Goal: Task Accomplishment & Management: Use online tool/utility

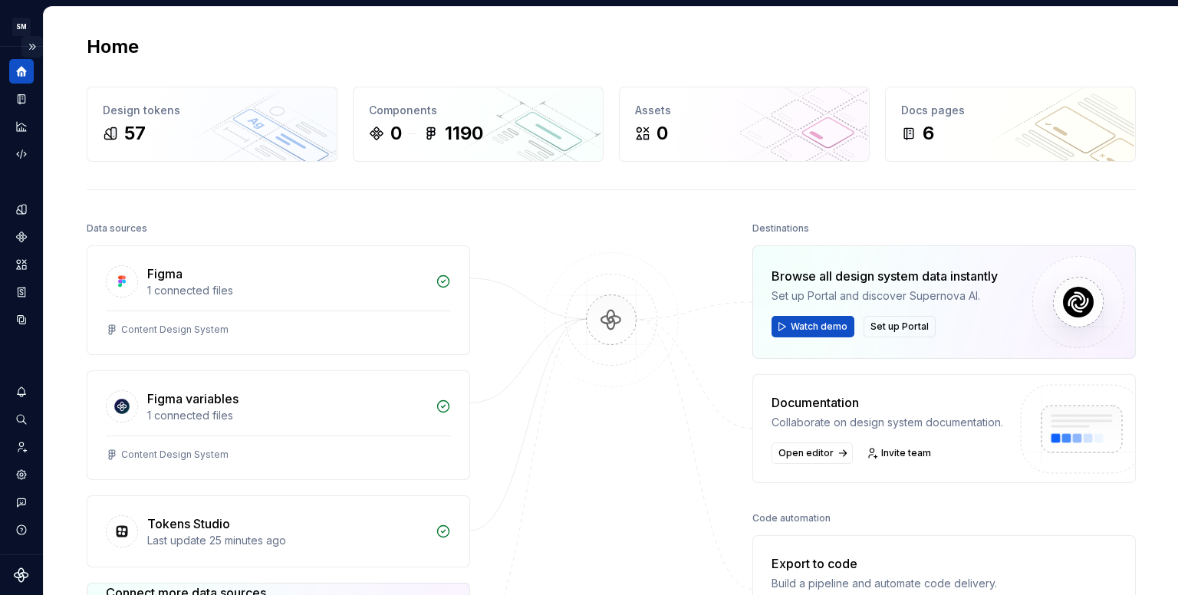
click at [31, 53] on button "Expand sidebar" at bounding box center [31, 46] width 21 height 21
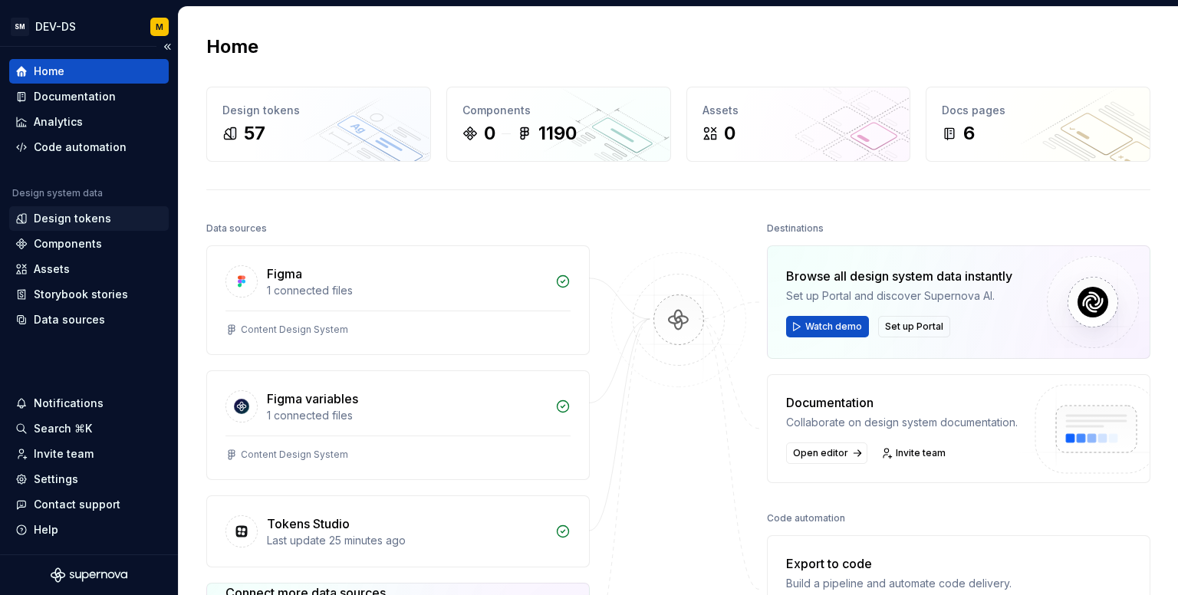
click at [75, 222] on div "Design tokens" at bounding box center [72, 218] width 77 height 15
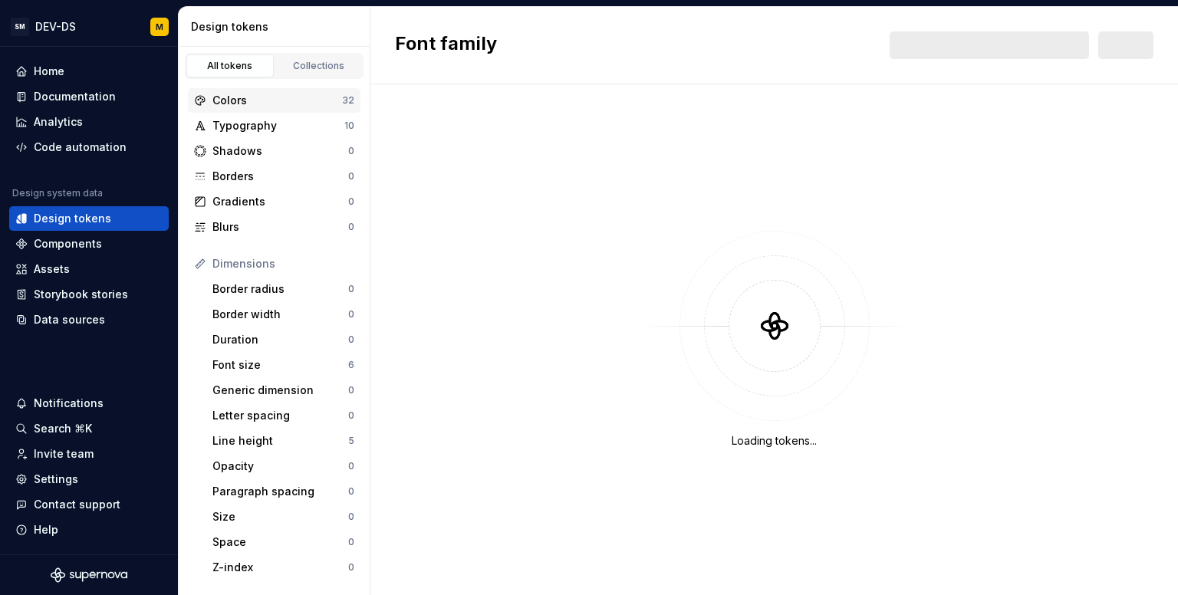
click at [261, 99] on div "Colors" at bounding box center [277, 100] width 130 height 15
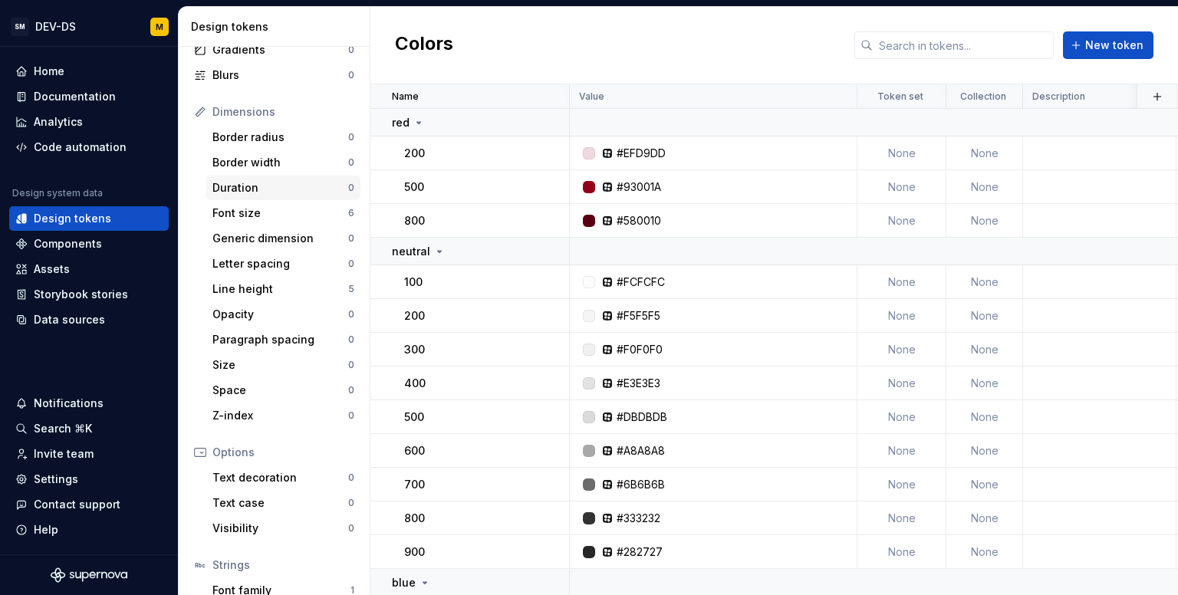
scroll to position [167, 0]
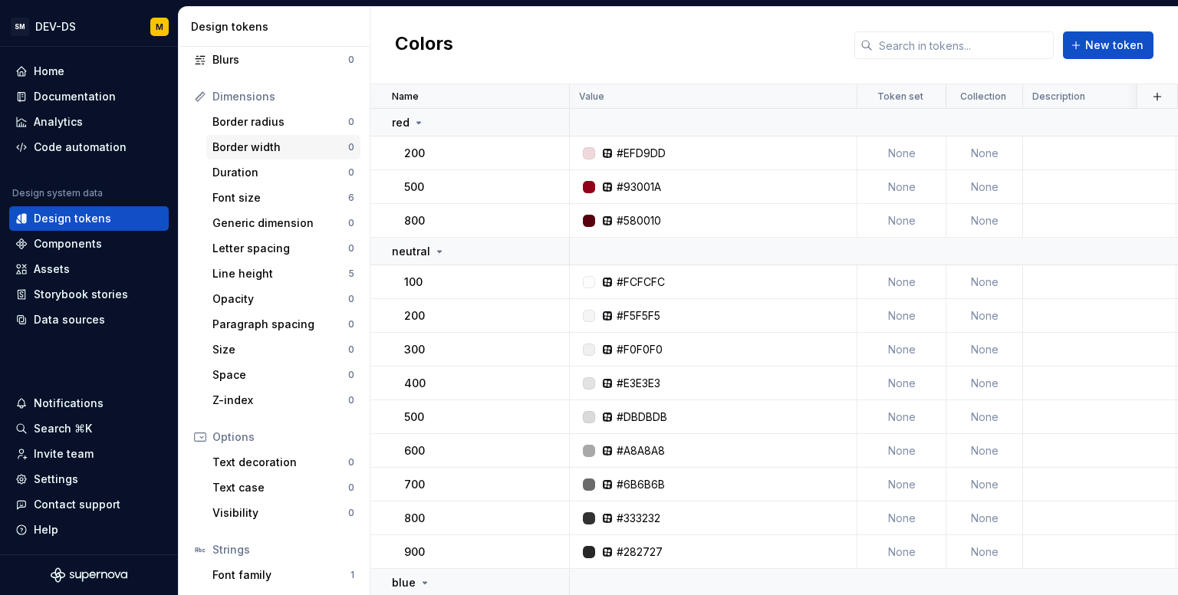
click at [266, 150] on div "Border width" at bounding box center [280, 147] width 136 height 15
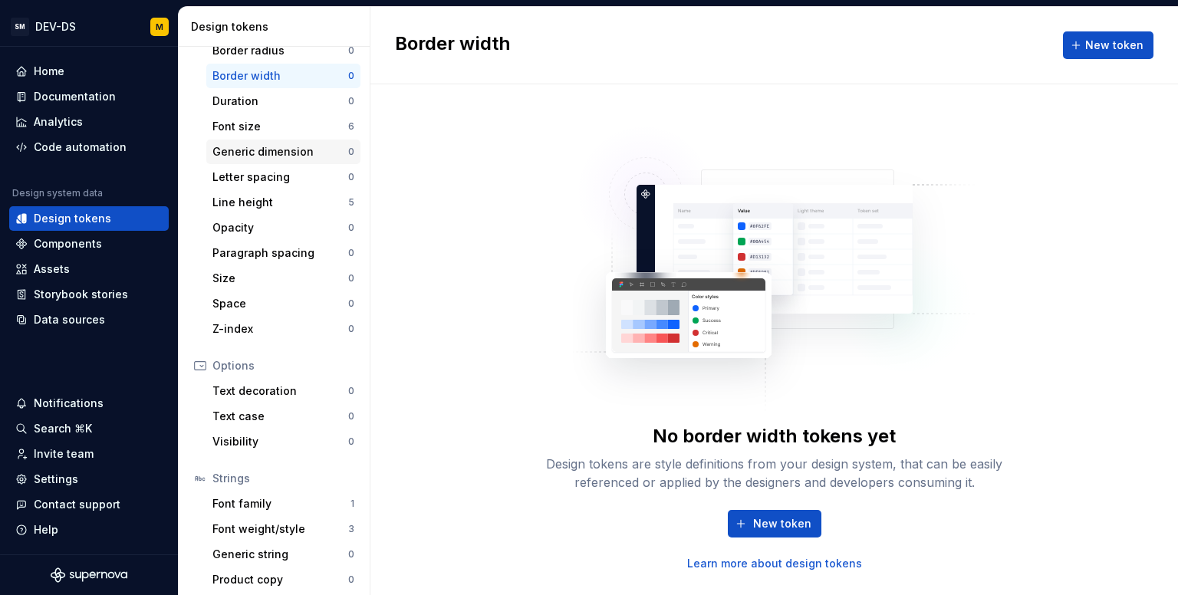
scroll to position [244, 0]
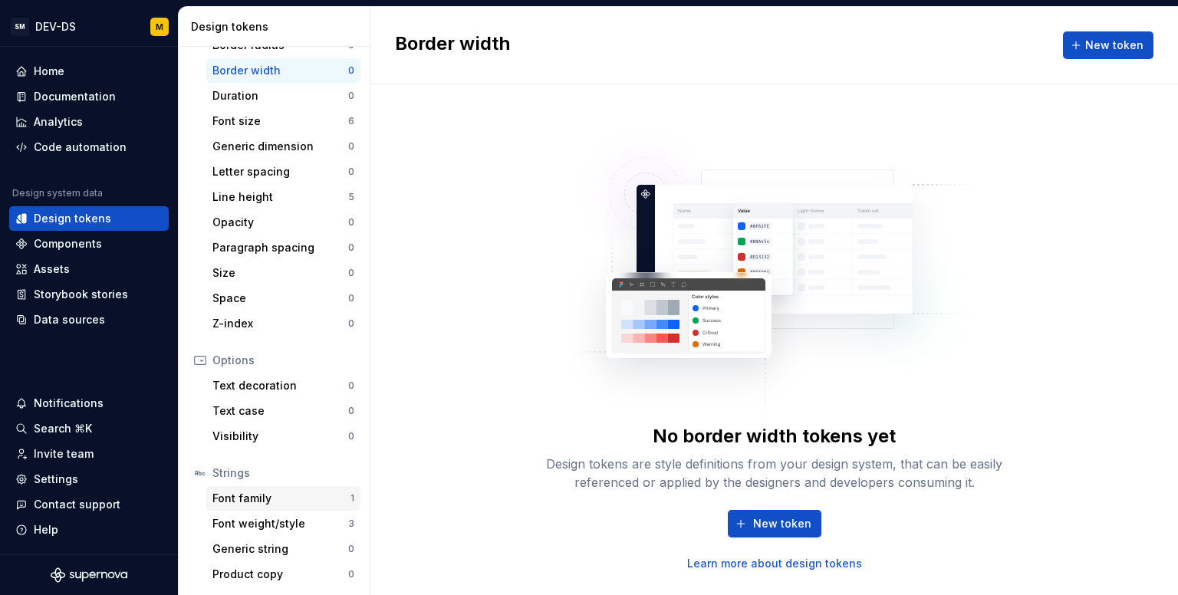
click at [297, 494] on div "Font family" at bounding box center [281, 498] width 138 height 15
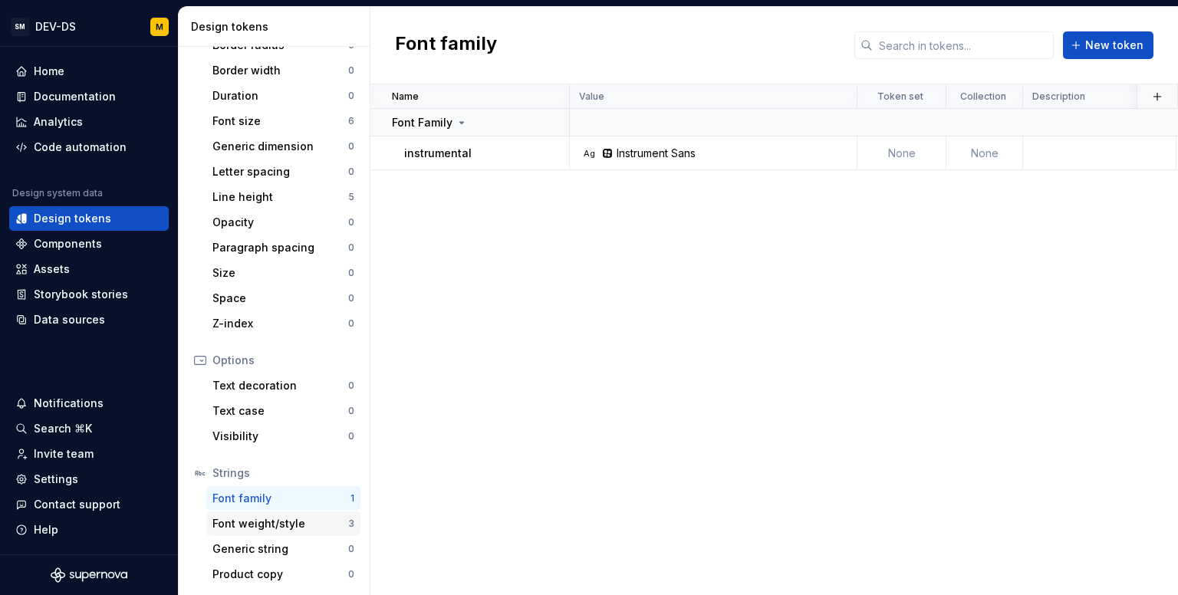
click at [287, 529] on div "Font weight/style" at bounding box center [280, 523] width 136 height 15
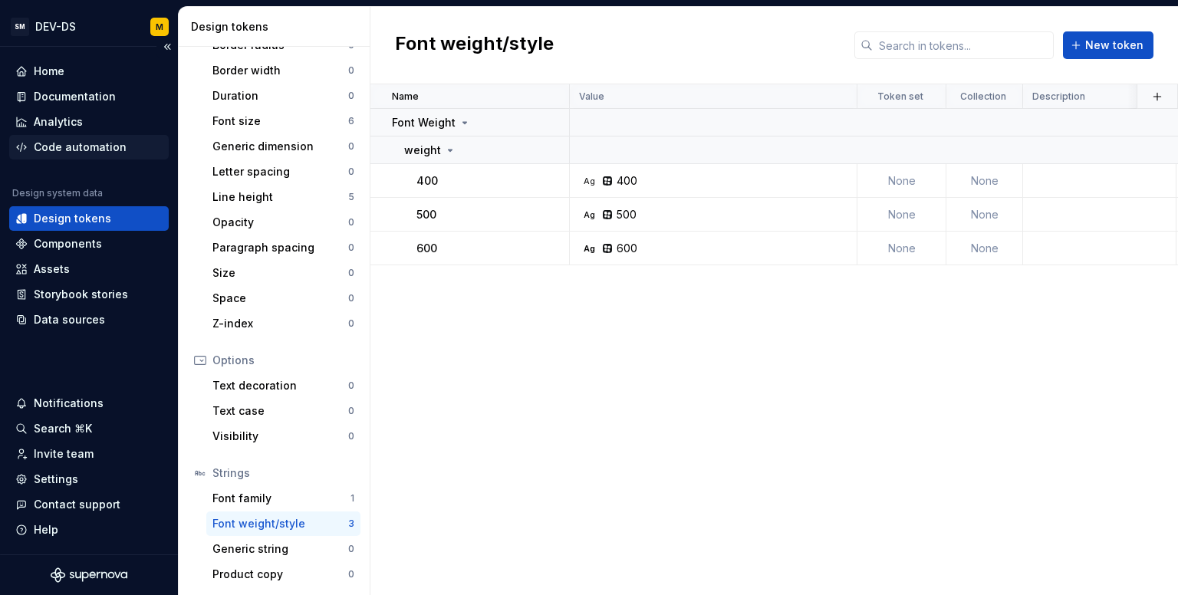
click at [51, 146] on div "Code automation" at bounding box center [80, 147] width 93 height 15
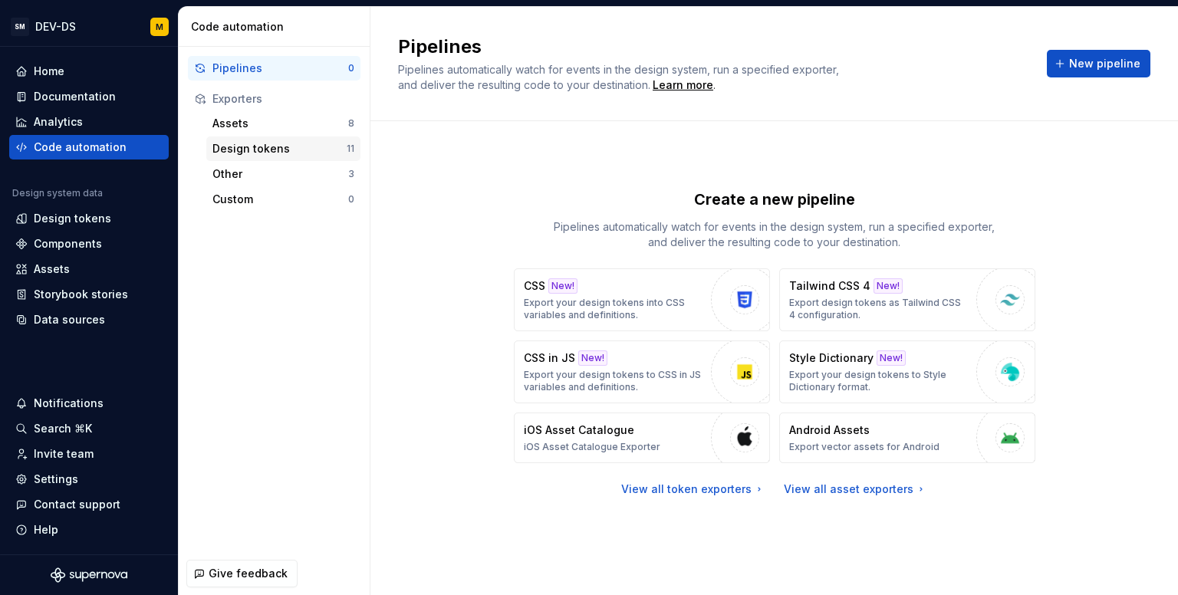
click at [260, 152] on div "Design tokens" at bounding box center [279, 148] width 134 height 15
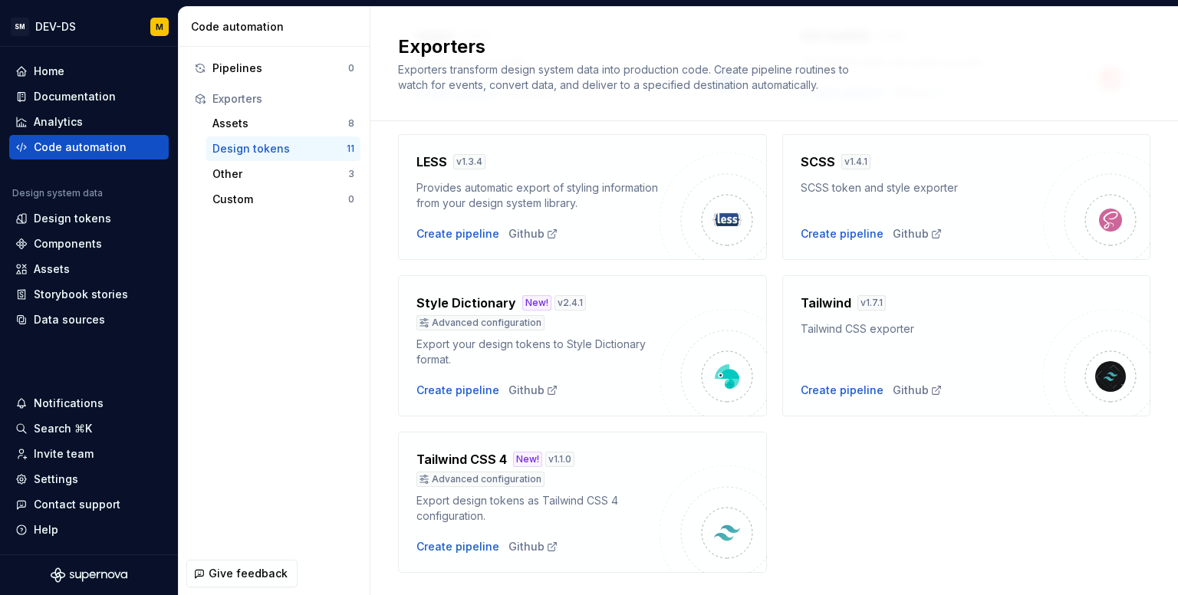
scroll to position [525, 0]
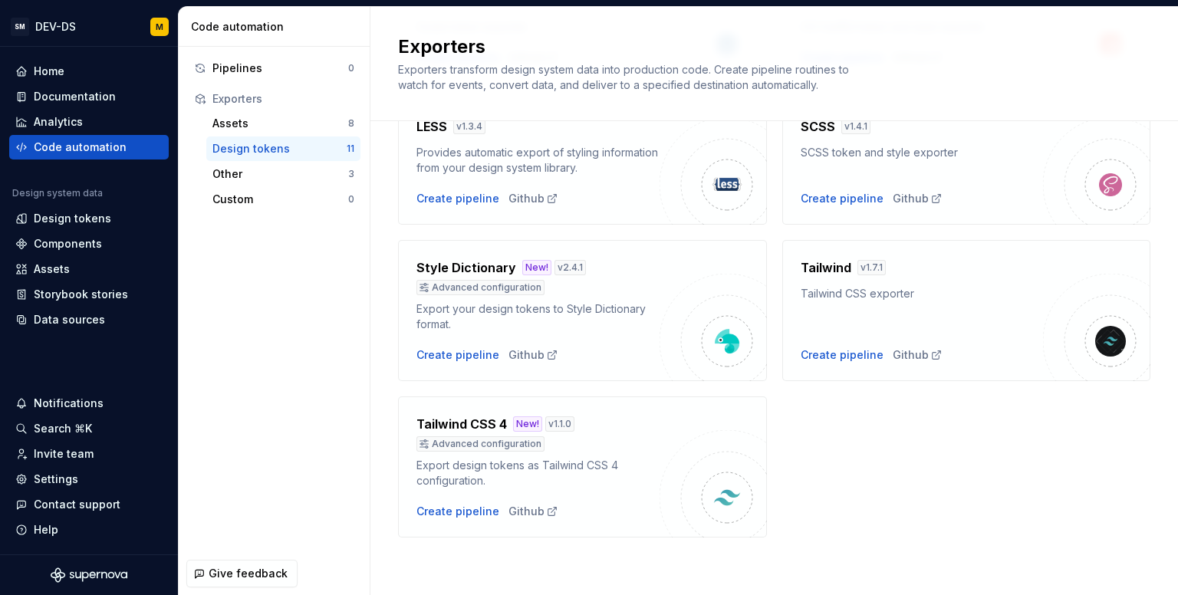
click at [480, 473] on div "Export design tokens as Tailwind CSS 4 configuration." at bounding box center [537, 473] width 243 height 31
click at [452, 517] on div "Create pipeline" at bounding box center [457, 511] width 83 height 15
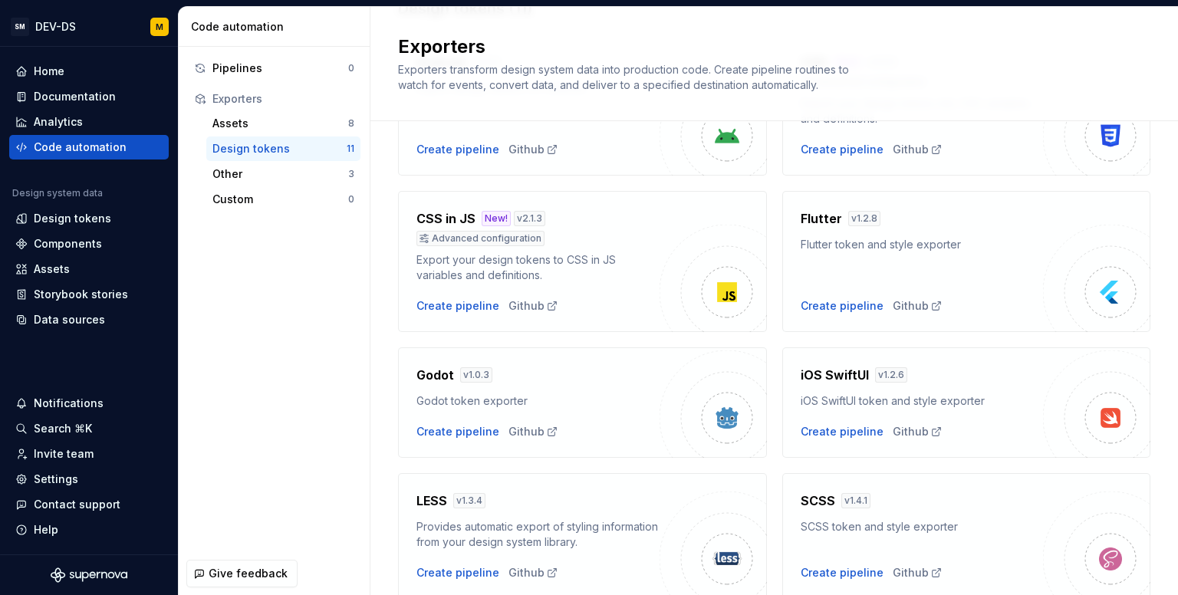
scroll to position [383, 0]
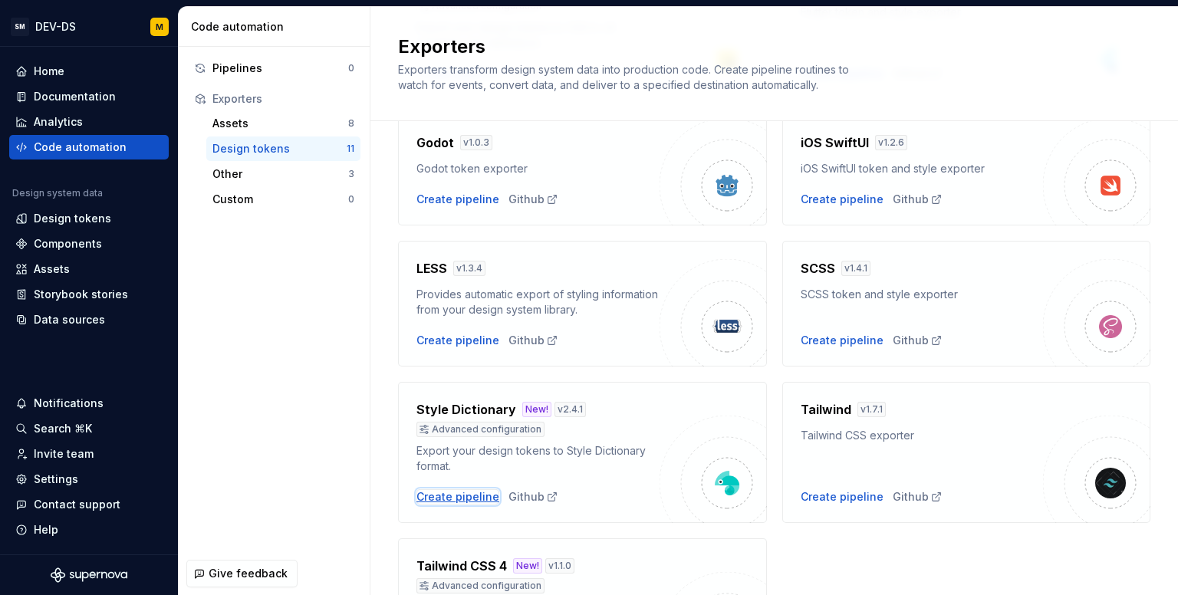
click at [454, 499] on div "Create pipeline" at bounding box center [457, 496] width 83 height 15
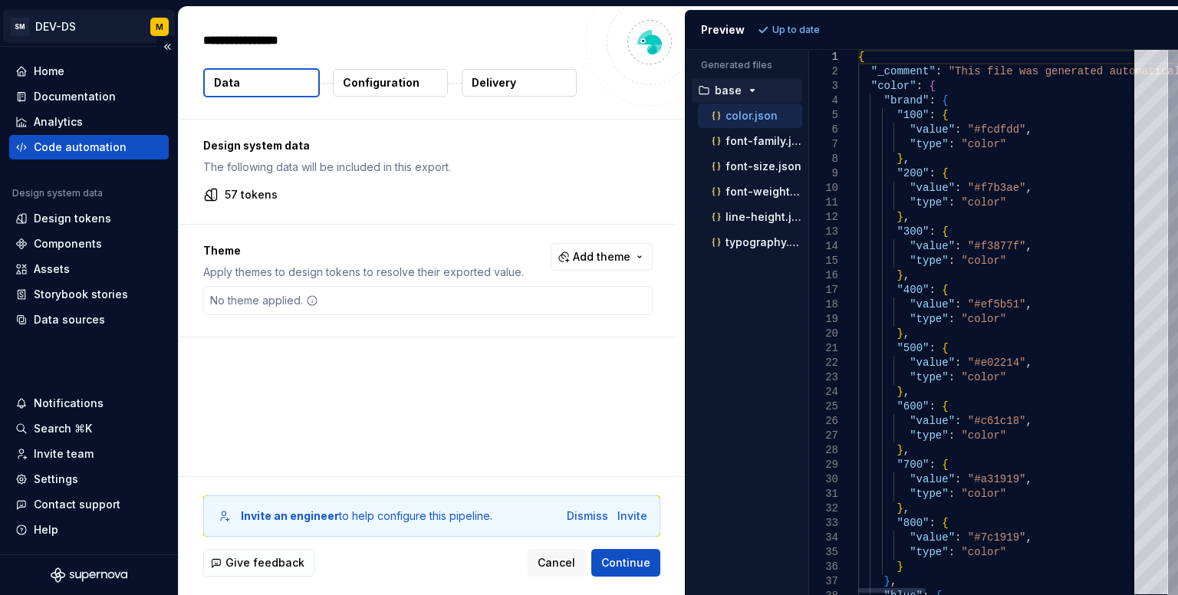
type textarea "*"
click at [164, 44] on button "Collapse sidebar" at bounding box center [166, 46] width 21 height 21
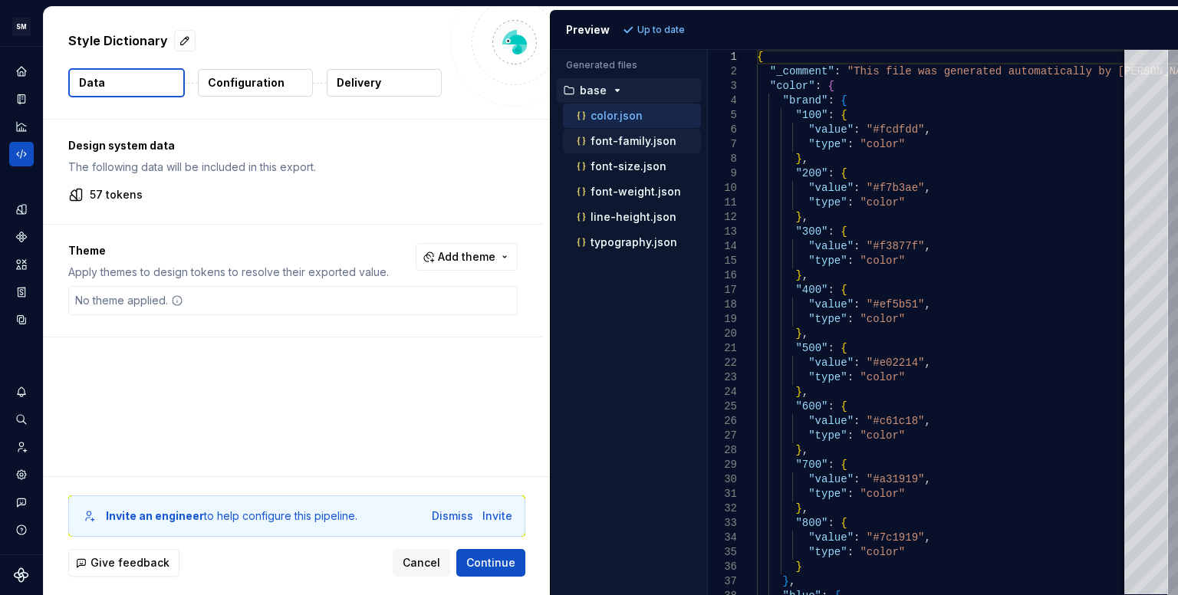
click at [615, 140] on p "font-family.json" at bounding box center [633, 141] width 86 height 12
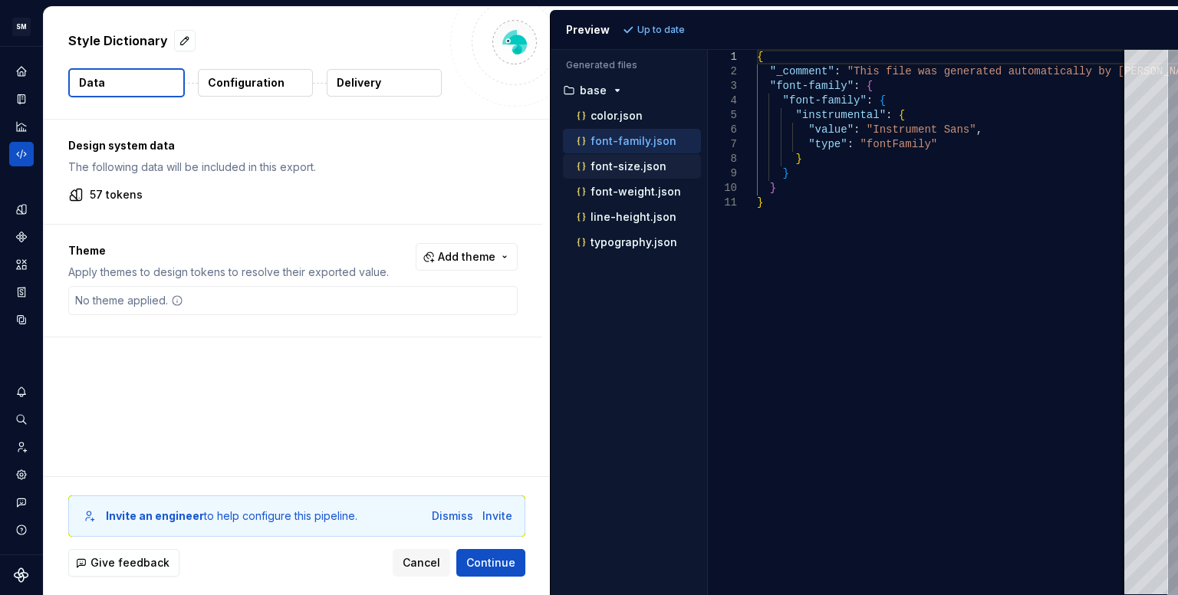
click at [619, 167] on p "font-size.json" at bounding box center [628, 166] width 76 height 12
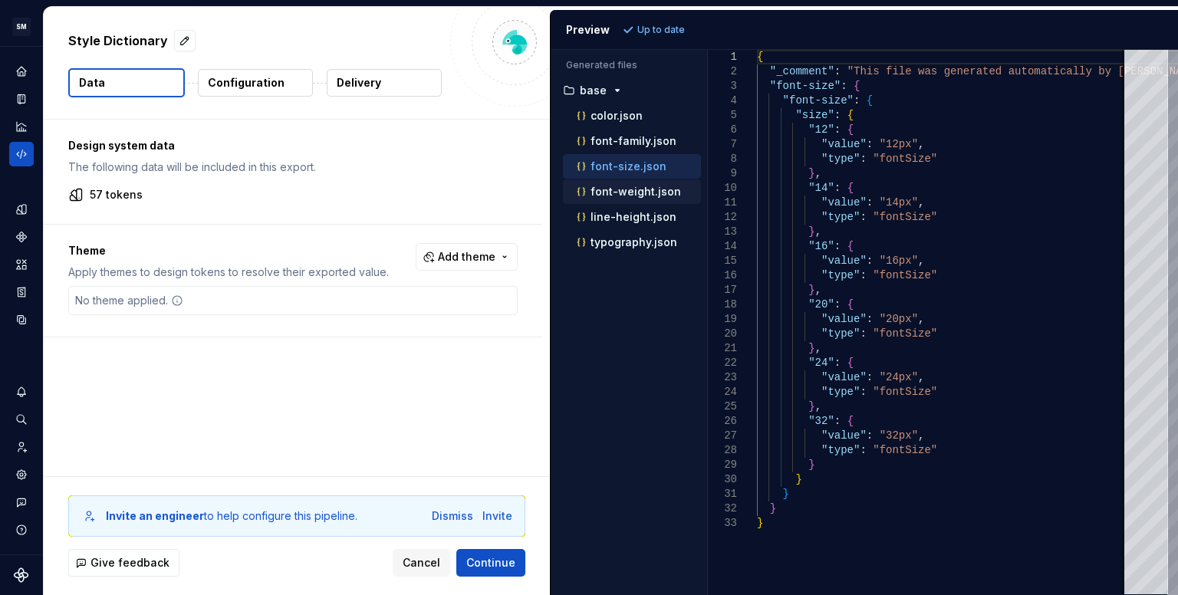
click at [616, 193] on p "font-weight.json" at bounding box center [635, 192] width 90 height 12
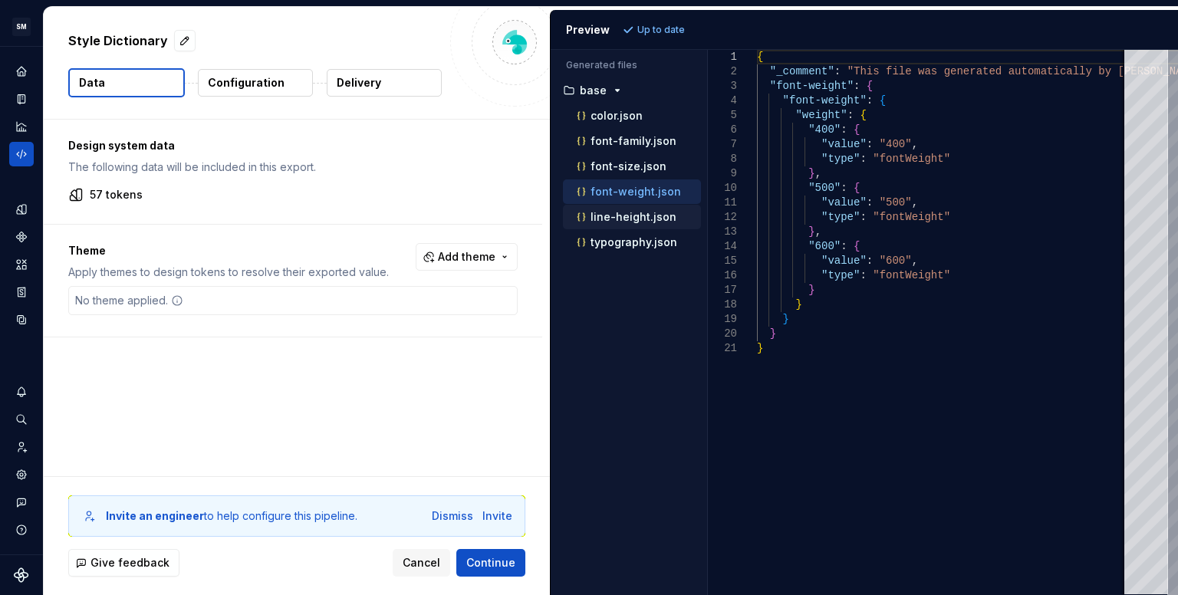
click at [622, 219] on p "line-height.json" at bounding box center [633, 217] width 86 height 12
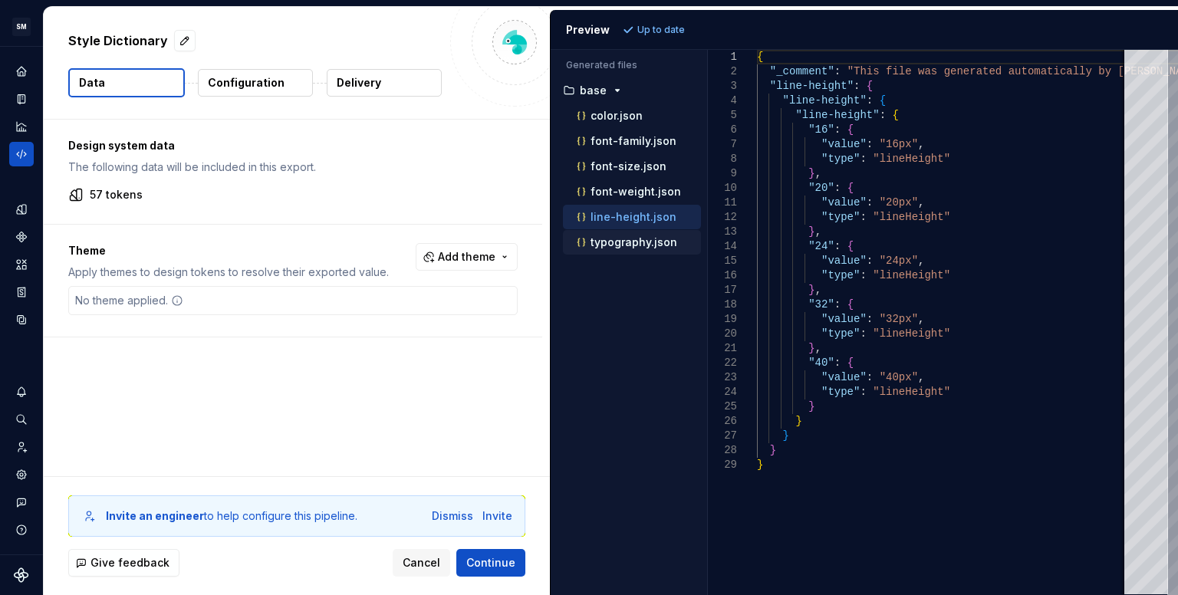
click at [618, 246] on p "typography.json" at bounding box center [633, 242] width 87 height 12
type textarea "**********"
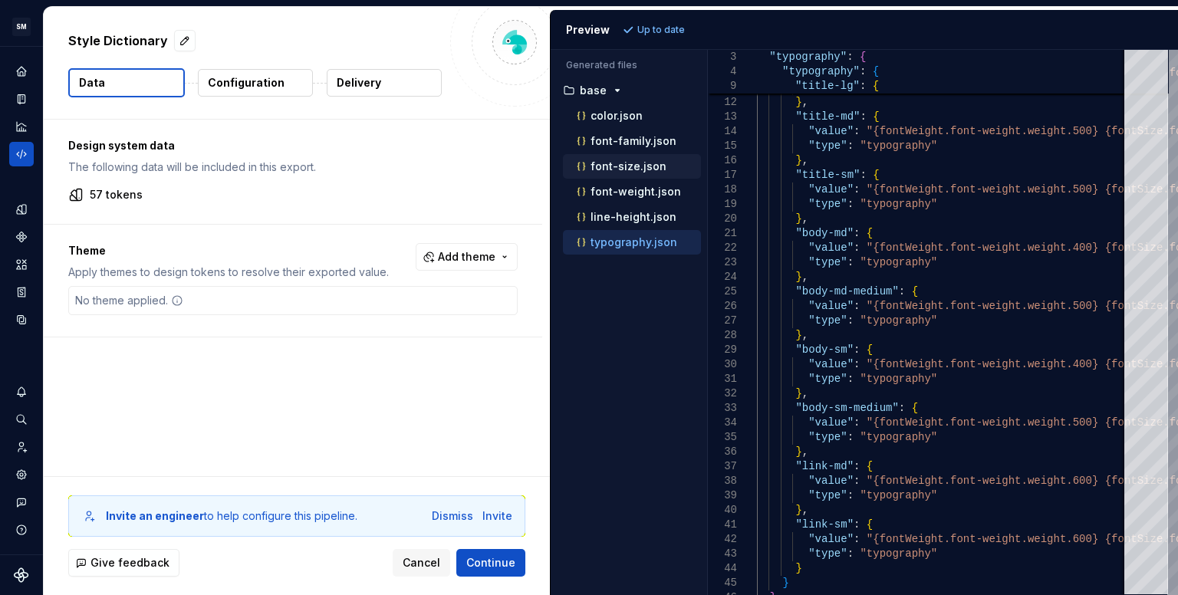
click at [603, 162] on p "font-size.json" at bounding box center [628, 166] width 76 height 12
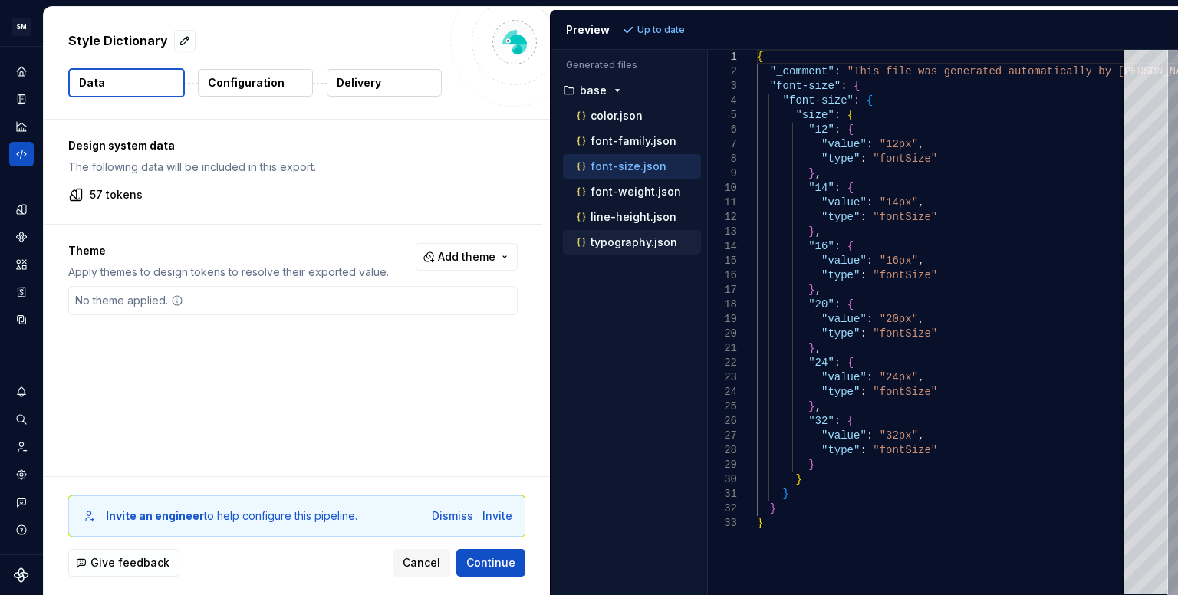
click at [620, 247] on div "typography.json" at bounding box center [637, 242] width 127 height 15
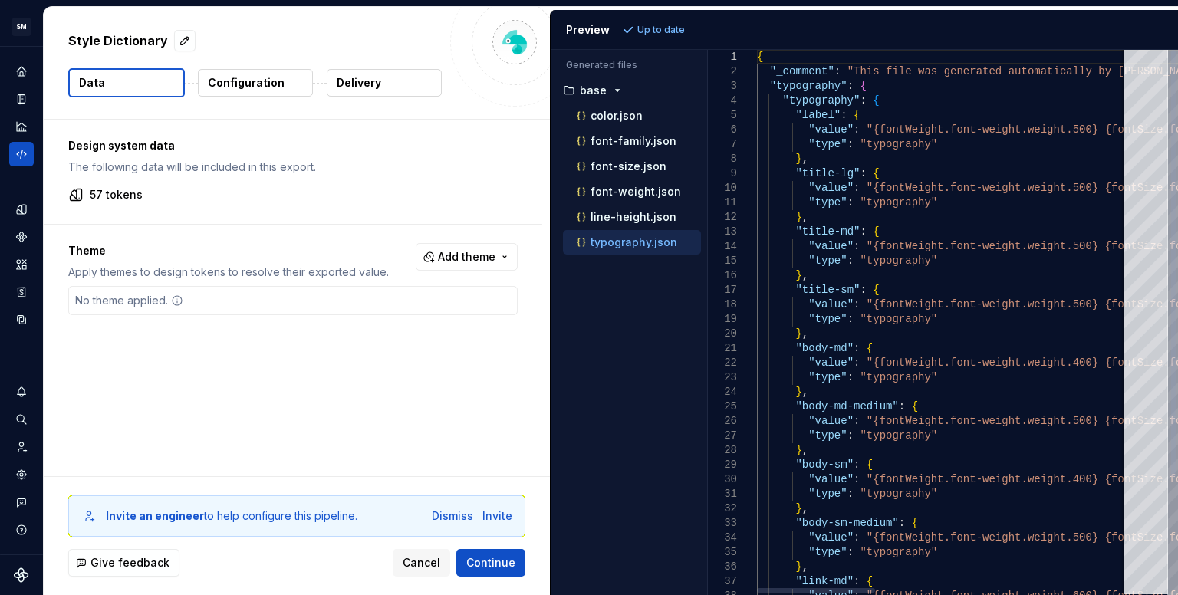
scroll to position [0, 169]
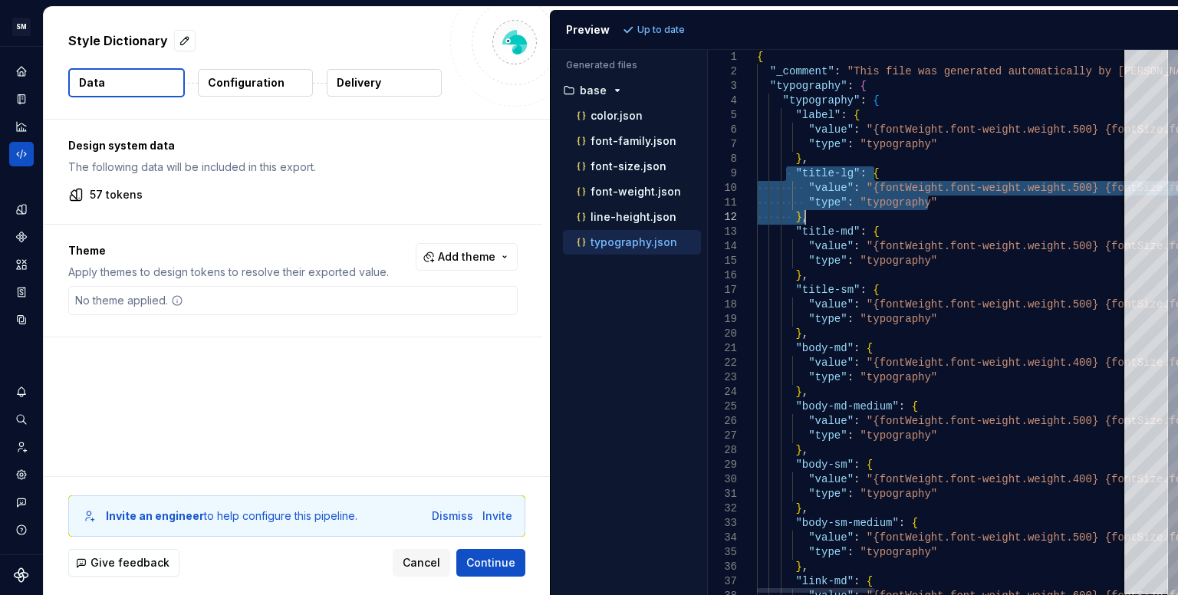
drag, startPoint x: 787, startPoint y: 169, endPoint x: 814, endPoint y: 219, distance: 57.0
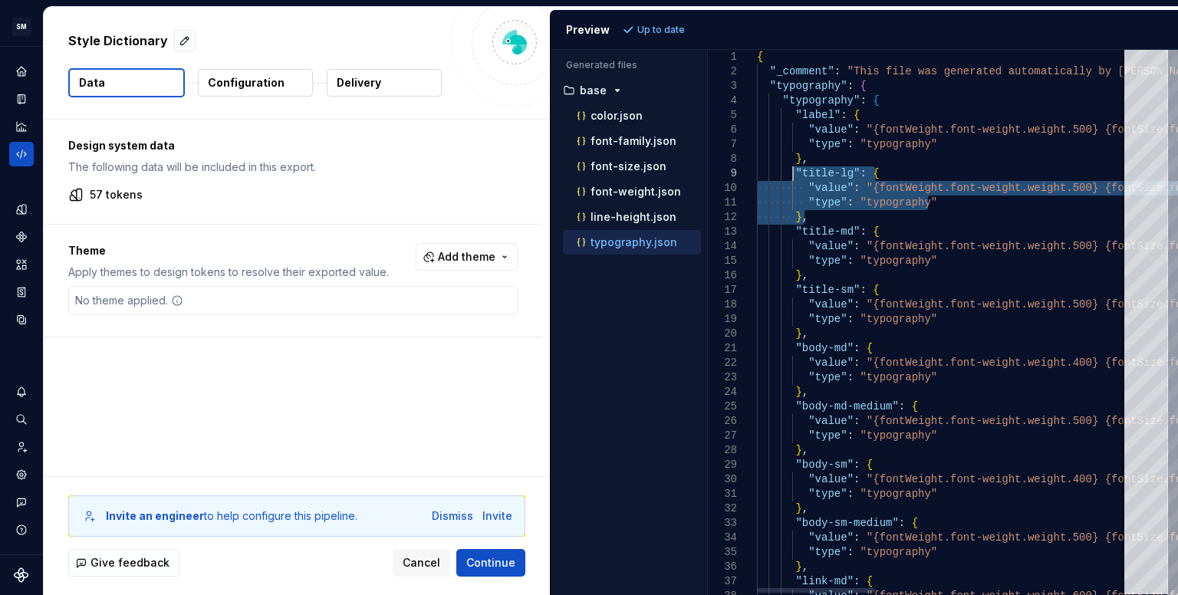
drag, startPoint x: 819, startPoint y: 216, endPoint x: 788, endPoint y: 174, distance: 52.1
drag, startPoint x: 790, startPoint y: 169, endPoint x: 814, endPoint y: 214, distance: 50.8
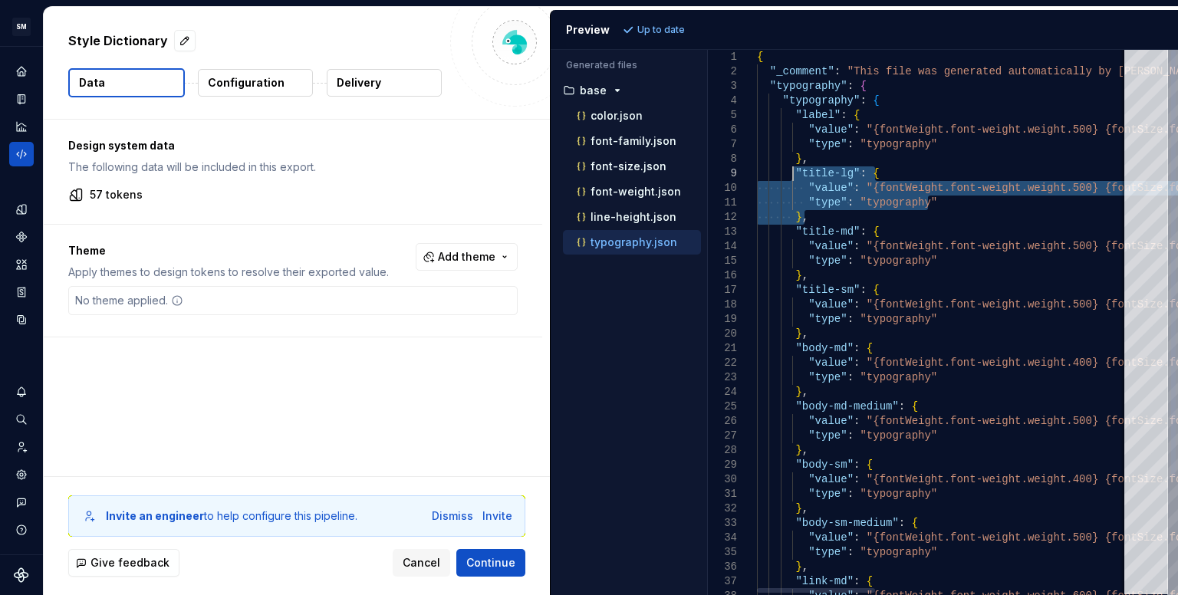
drag, startPoint x: 810, startPoint y: 219, endPoint x: 788, endPoint y: 173, distance: 50.8
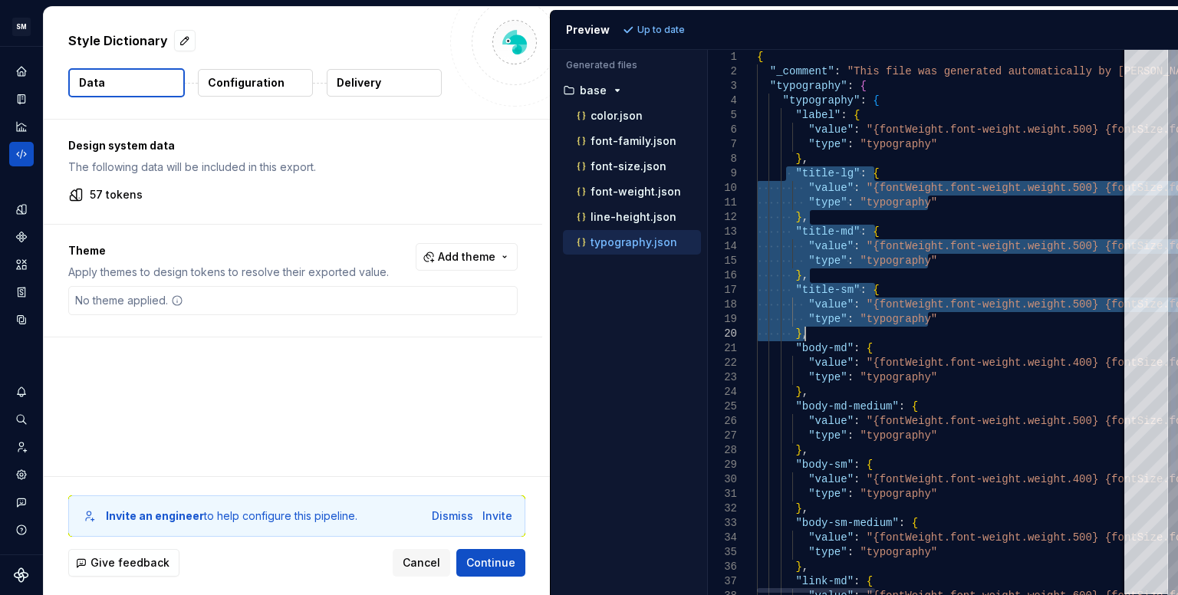
drag, startPoint x: 785, startPoint y: 176, endPoint x: 851, endPoint y: 330, distance: 167.6
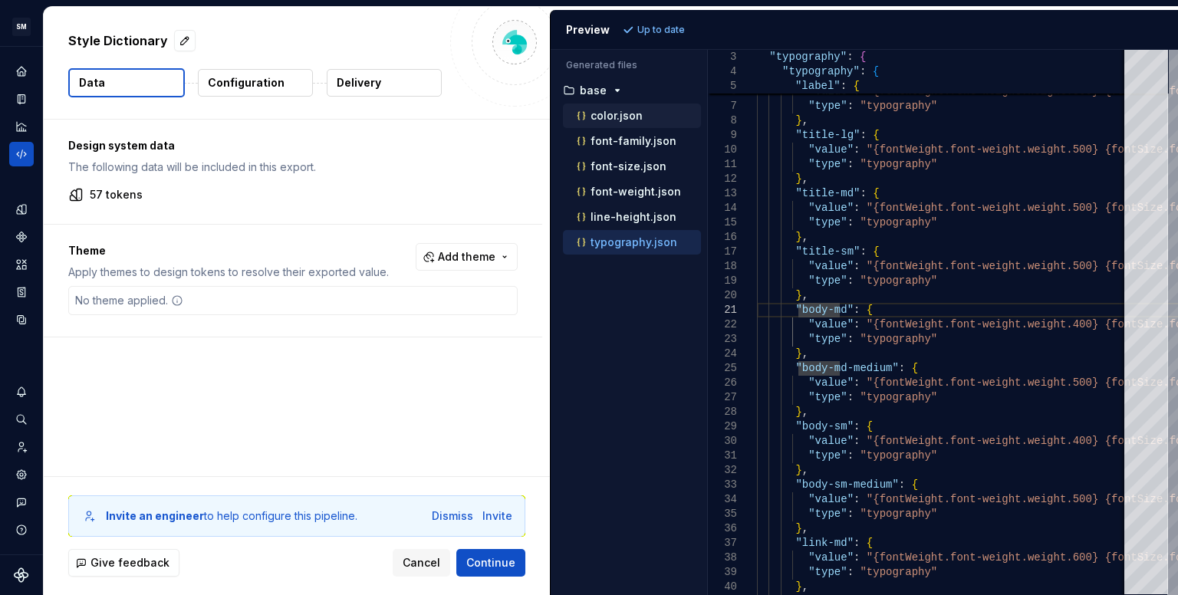
click at [620, 125] on div "color.json" at bounding box center [632, 116] width 138 height 25
click at [608, 123] on button "color.json" at bounding box center [632, 115] width 138 height 17
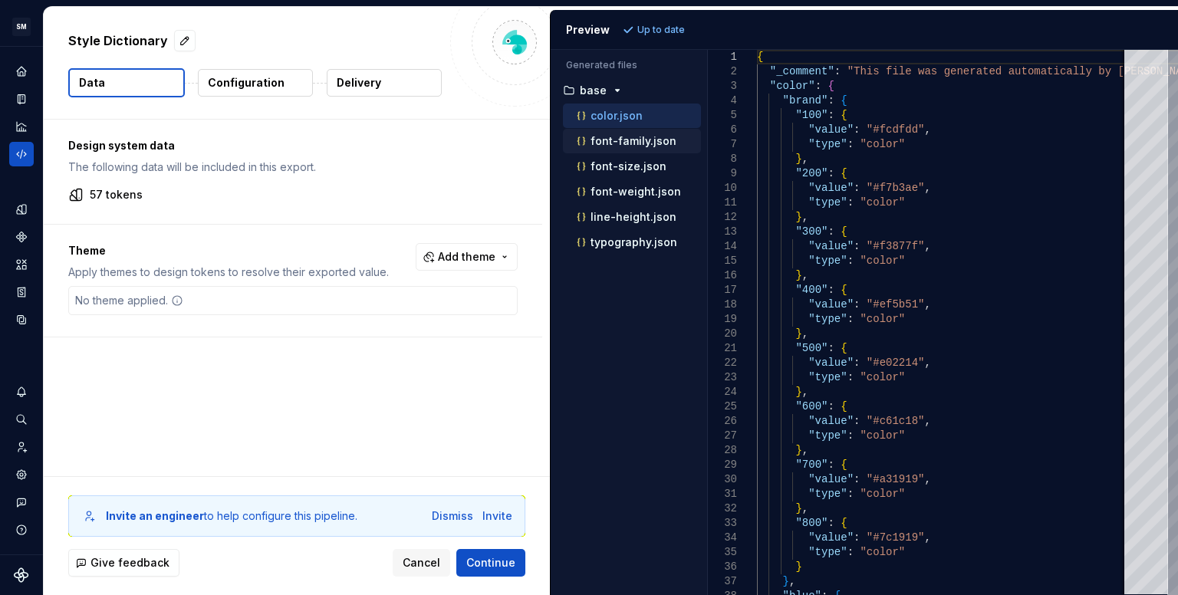
click at [631, 142] on p "font-family.json" at bounding box center [633, 141] width 86 height 12
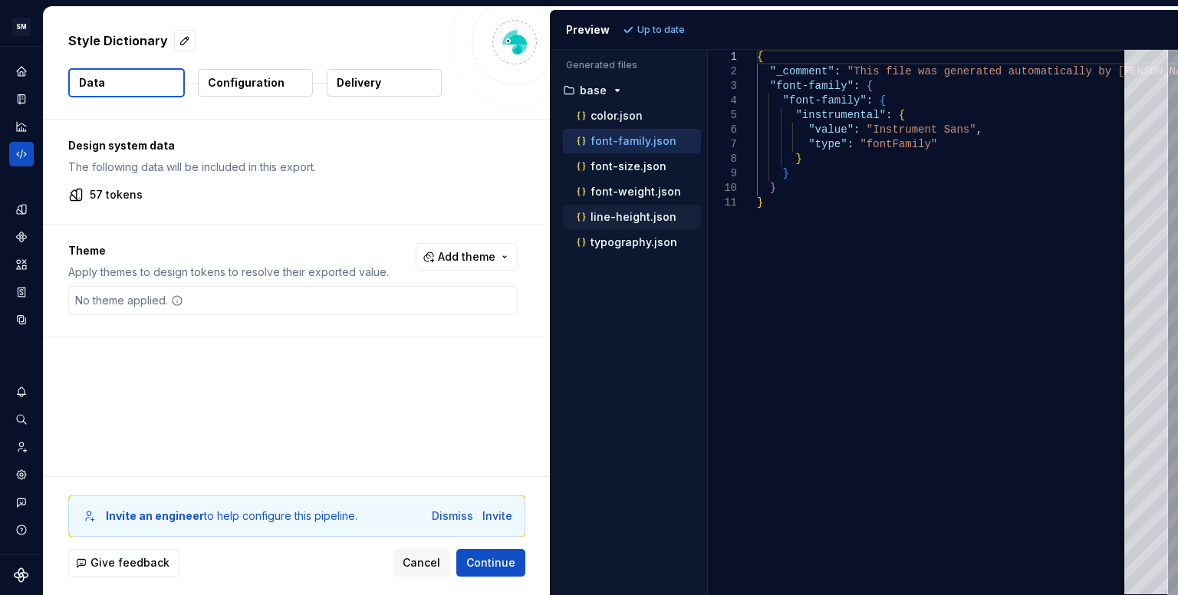
click at [626, 217] on p "line-height.json" at bounding box center [633, 217] width 86 height 12
type textarea "**********"
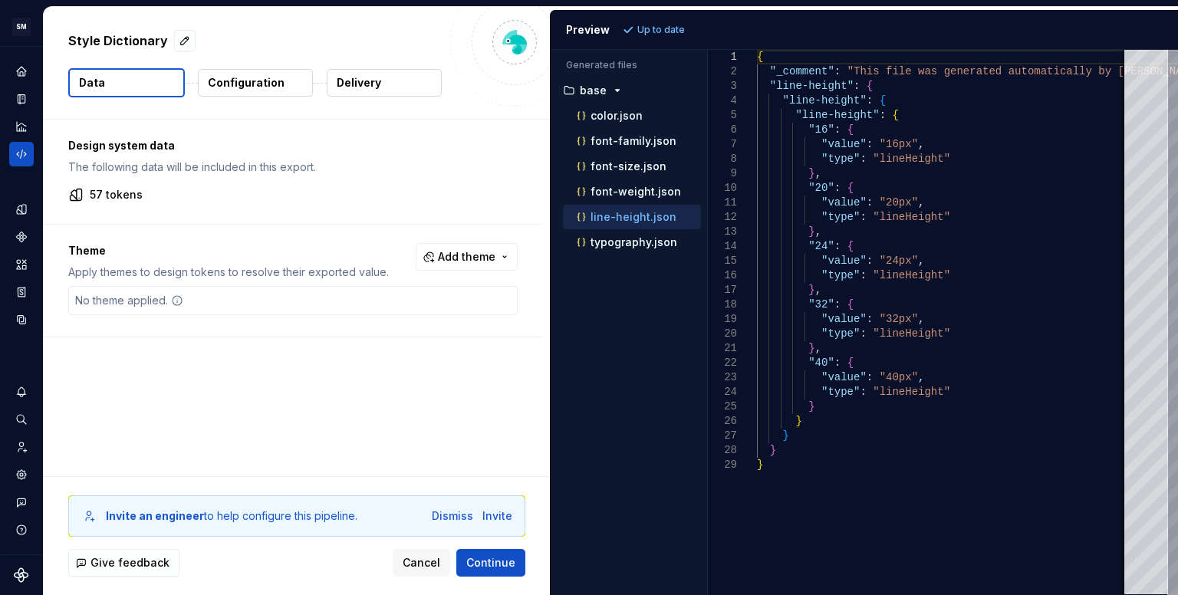
click at [614, 301] on div "Accessibility guide for tree . Navigate the tree with the arrow keys. Common tr…" at bounding box center [629, 334] width 156 height 521
